Goal: Task Accomplishment & Management: Use online tool/utility

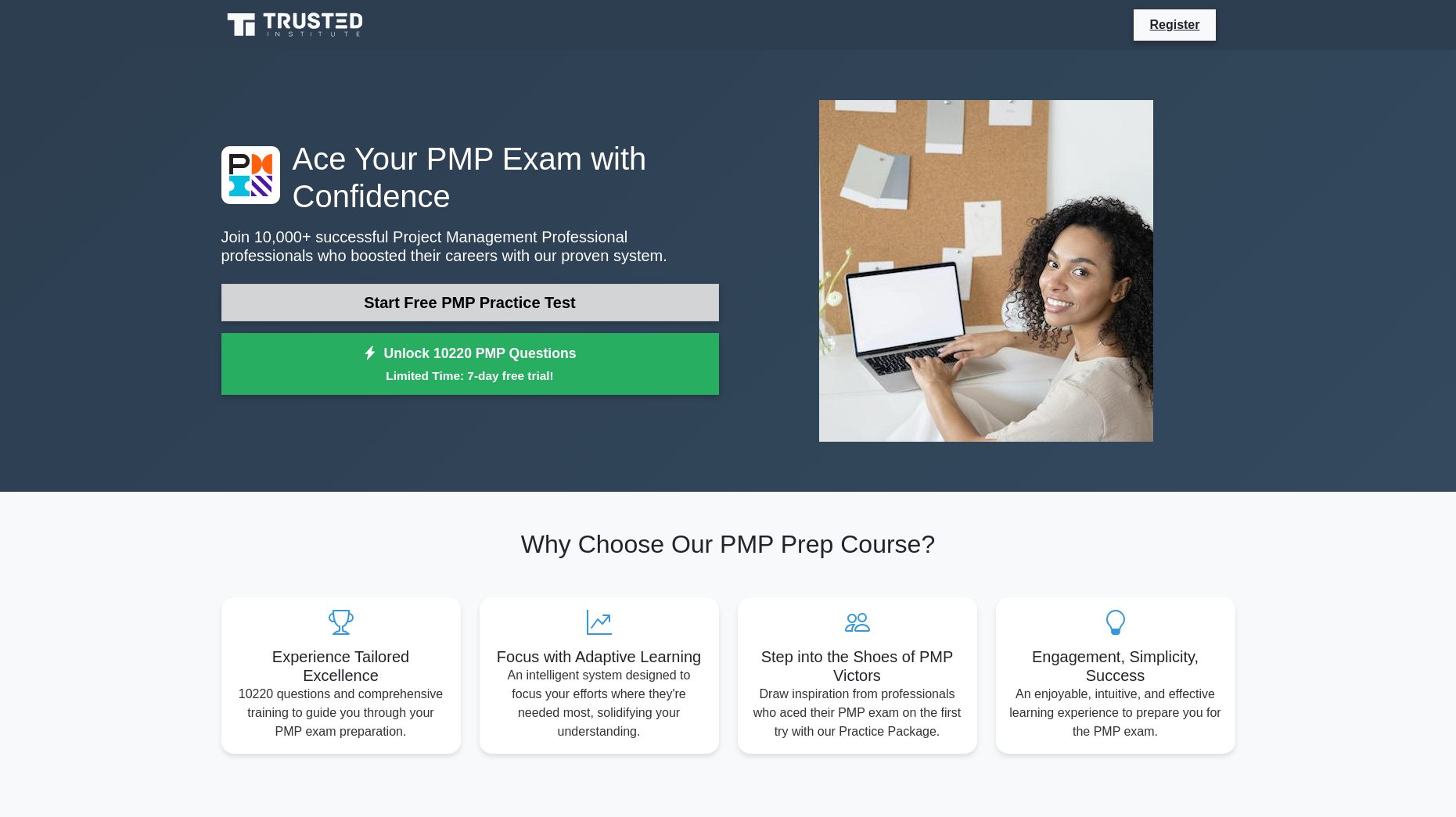
click at [646, 293] on link "Start Free PMP Practice Test" at bounding box center [470, 302] width 497 height 38
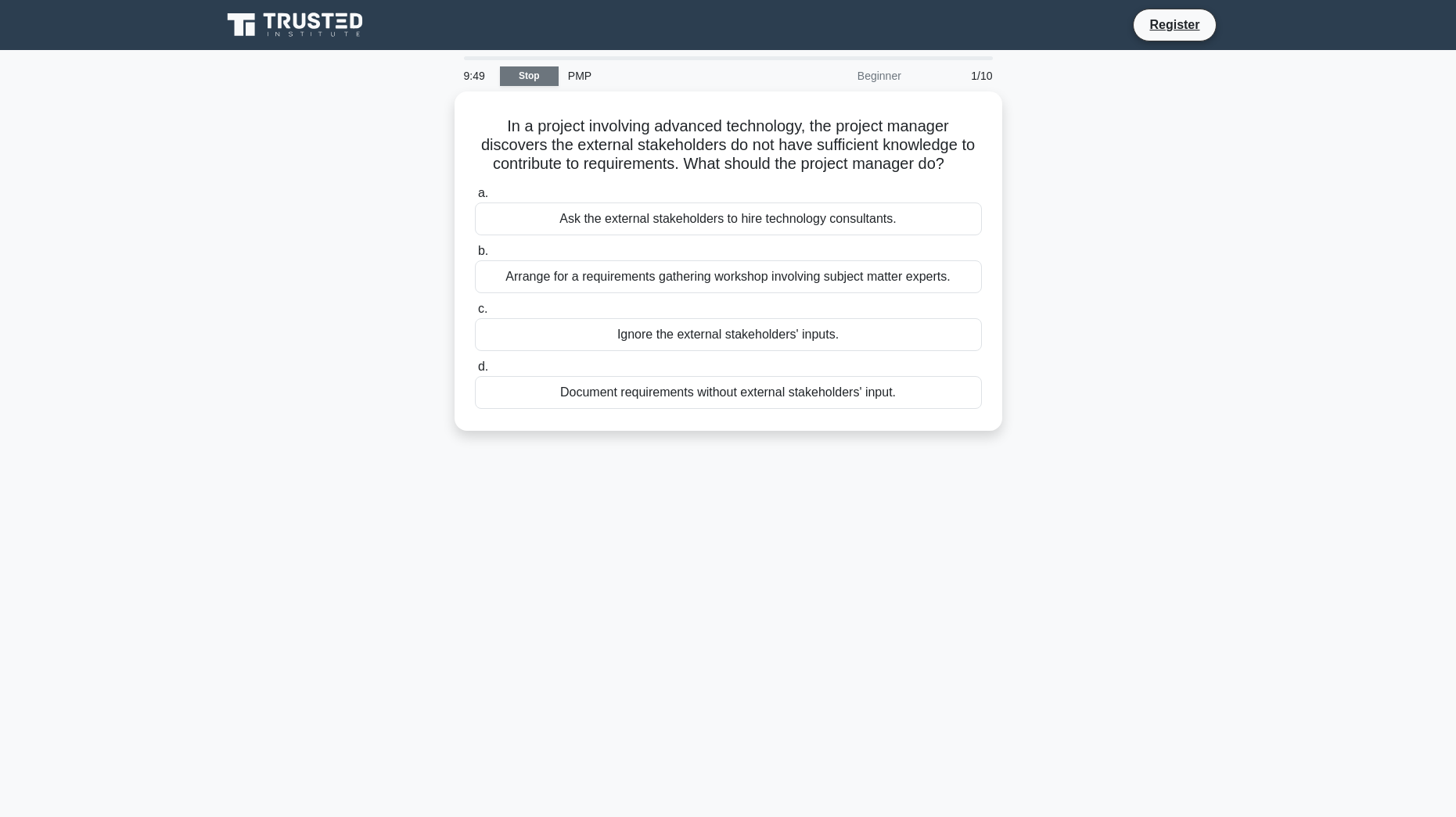
click at [547, 71] on link "Stop" at bounding box center [529, 76] width 59 height 19
